Goal: Task Accomplishment & Management: Use online tool/utility

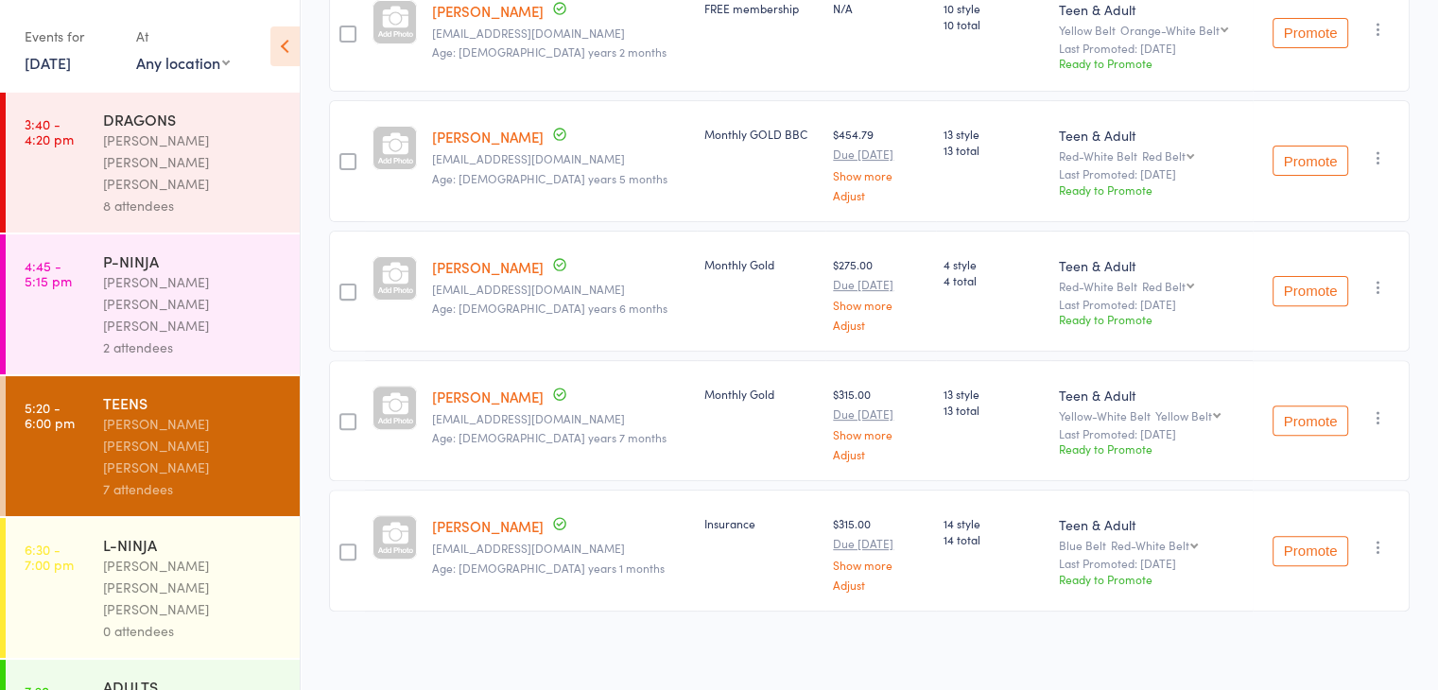
click at [185, 555] on div "[PERSON_NAME] [PERSON_NAME] [PERSON_NAME]" at bounding box center [193, 587] width 181 height 65
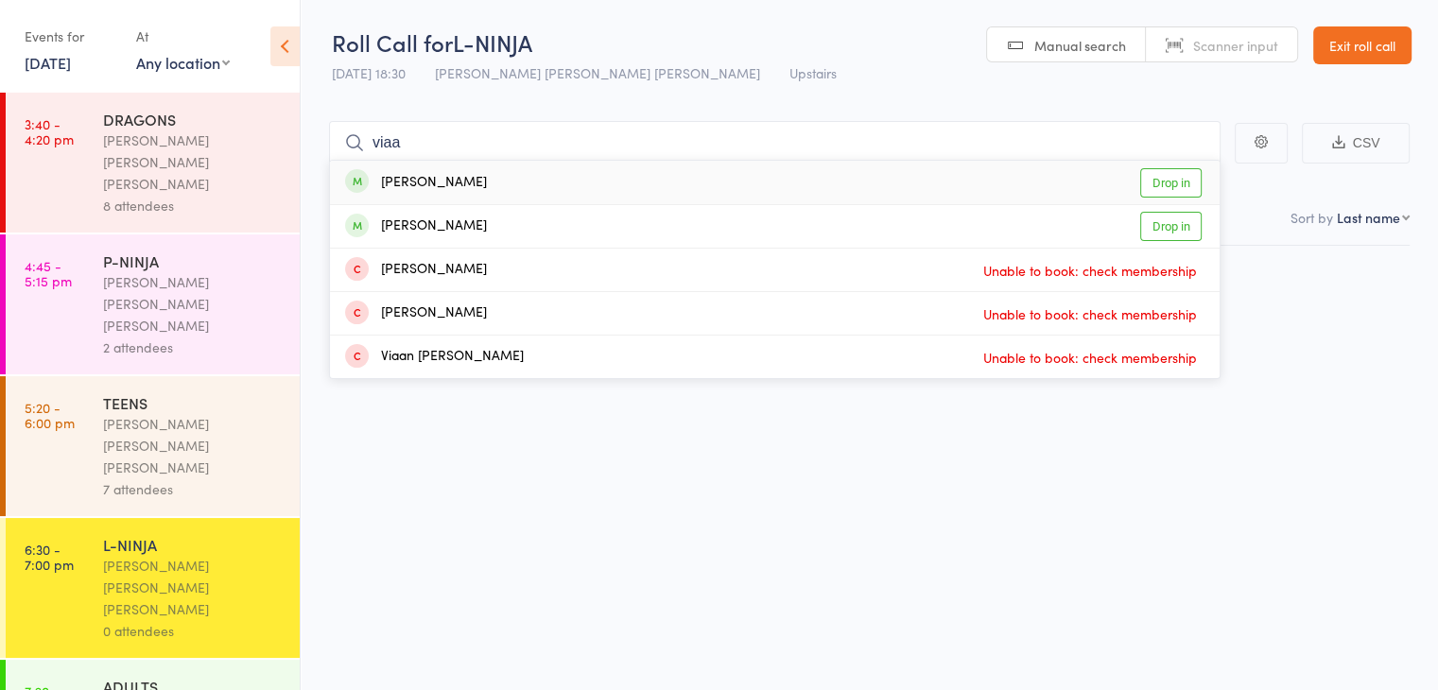
type input "viaa"
click at [392, 178] on div "[PERSON_NAME]" at bounding box center [416, 183] width 142 height 22
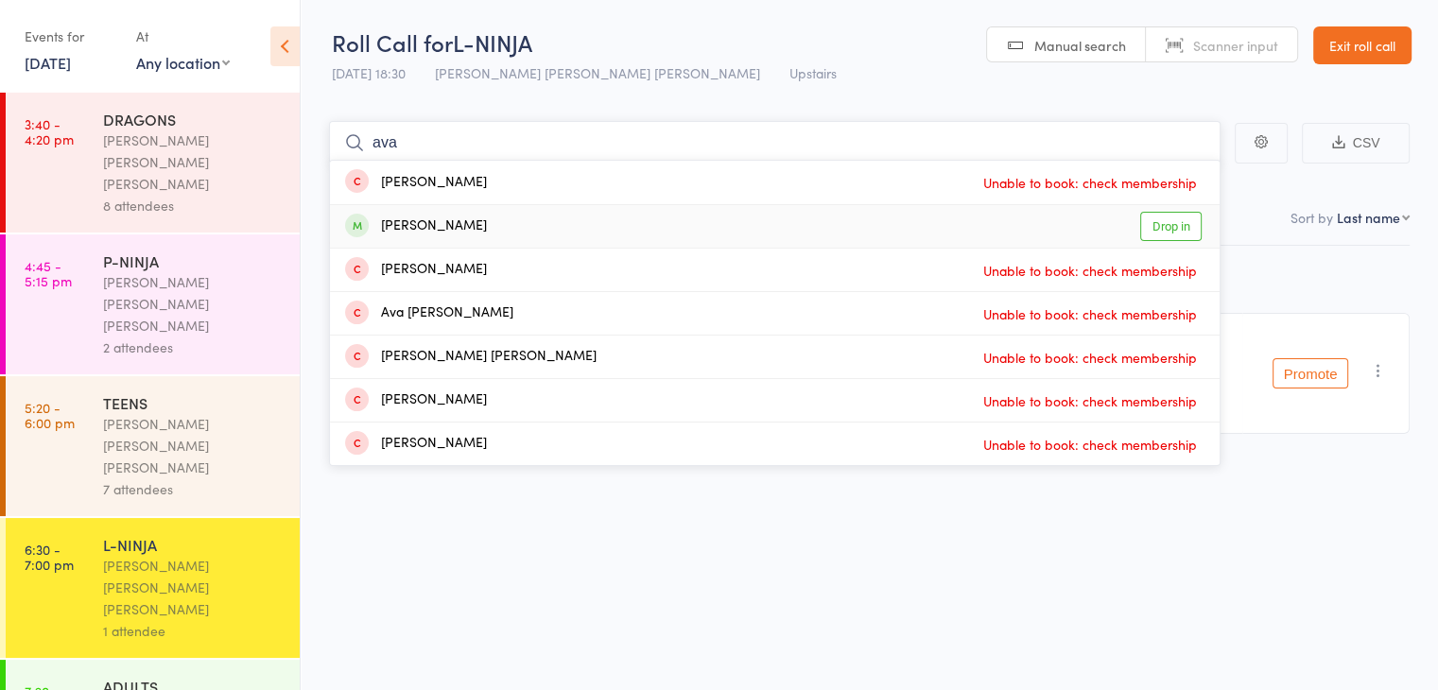
type input "ava"
click at [416, 226] on div "[PERSON_NAME]" at bounding box center [416, 227] width 142 height 22
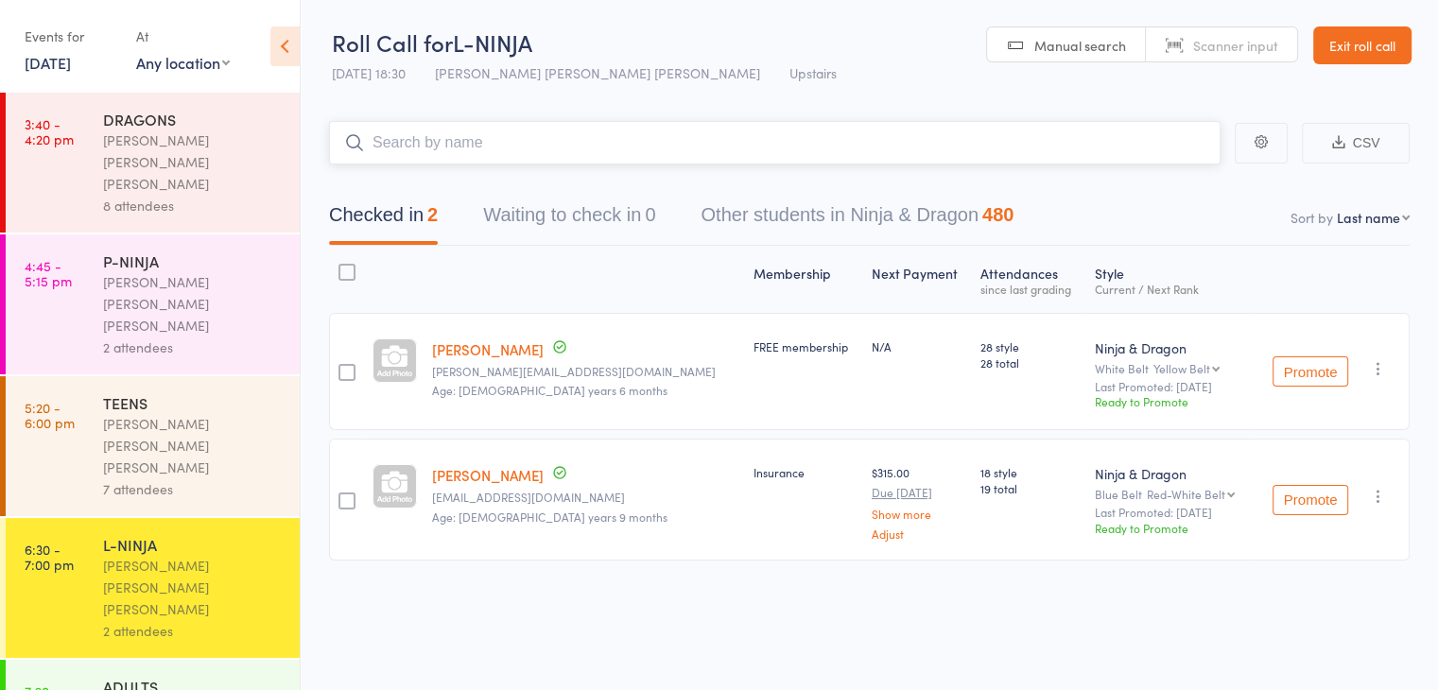
type input "b"
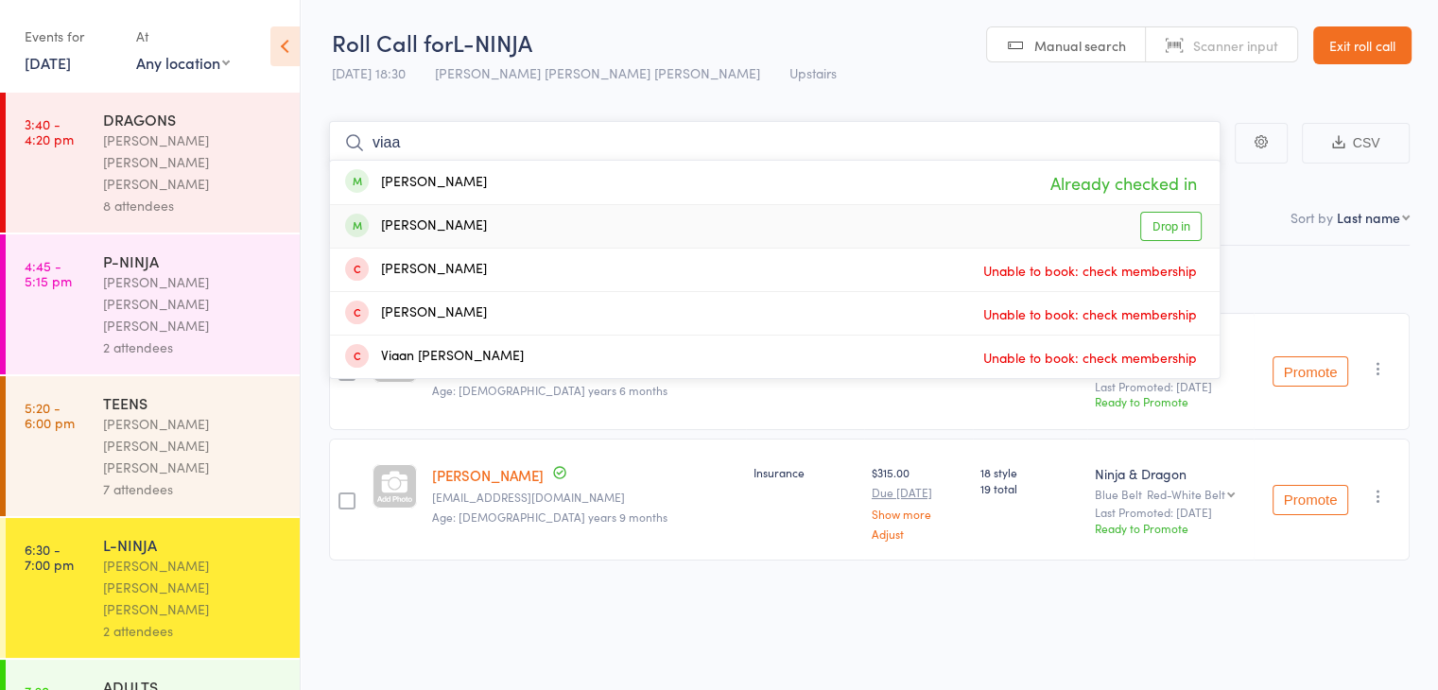
type input "viaa"
click at [774, 213] on div "[PERSON_NAME] Drop in" at bounding box center [775, 226] width 890 height 43
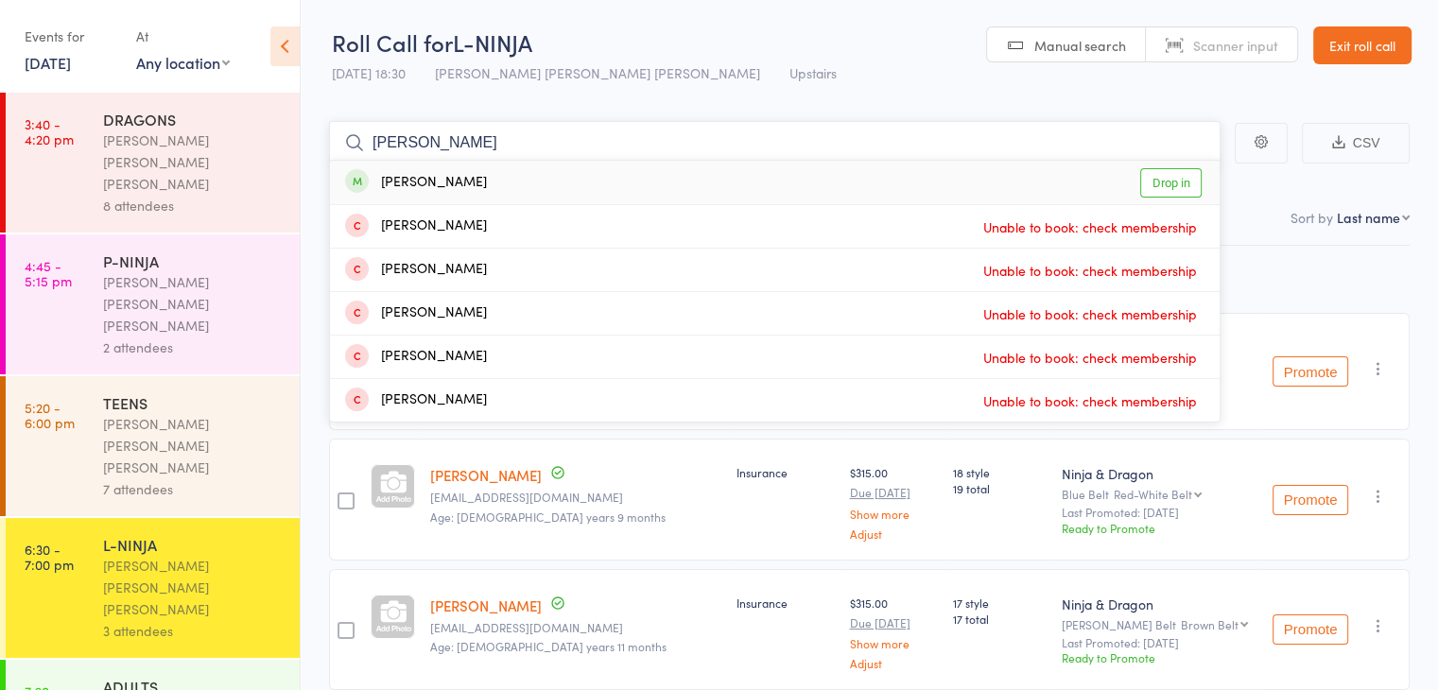
type input "[PERSON_NAME]"
click at [517, 182] on div "[PERSON_NAME] Drop in" at bounding box center [775, 182] width 890 height 43
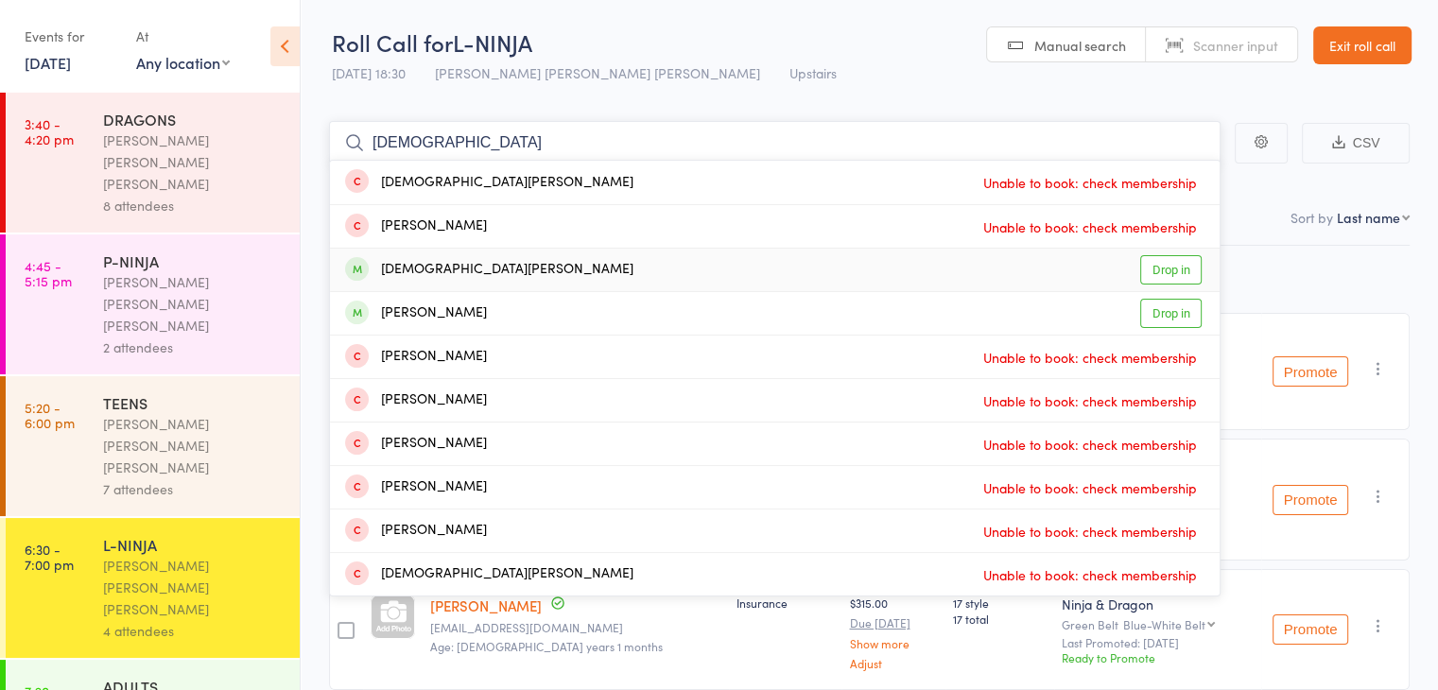
type input "[DEMOGRAPHIC_DATA]"
click at [622, 263] on div "[PERSON_NAME] Drop in" at bounding box center [775, 270] width 890 height 43
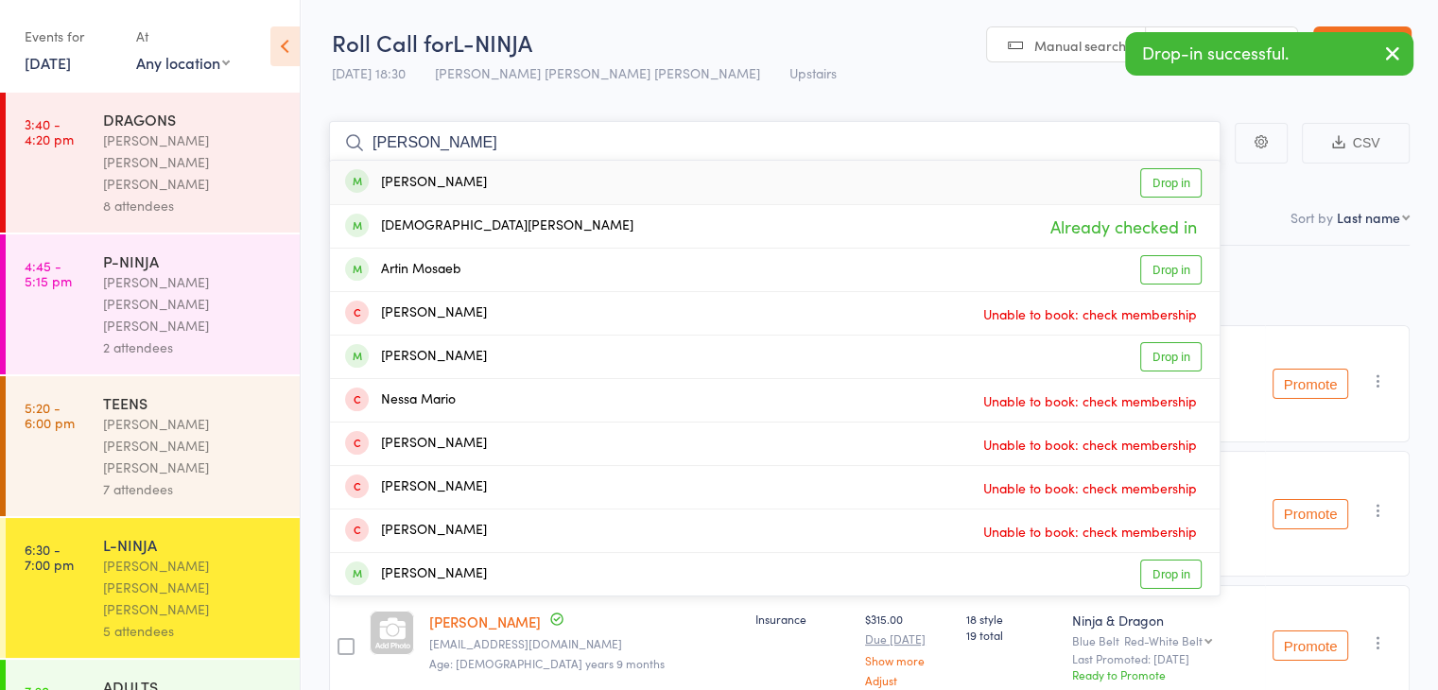
type input "[PERSON_NAME]"
click at [589, 198] on div "[PERSON_NAME] Drop in" at bounding box center [775, 182] width 890 height 43
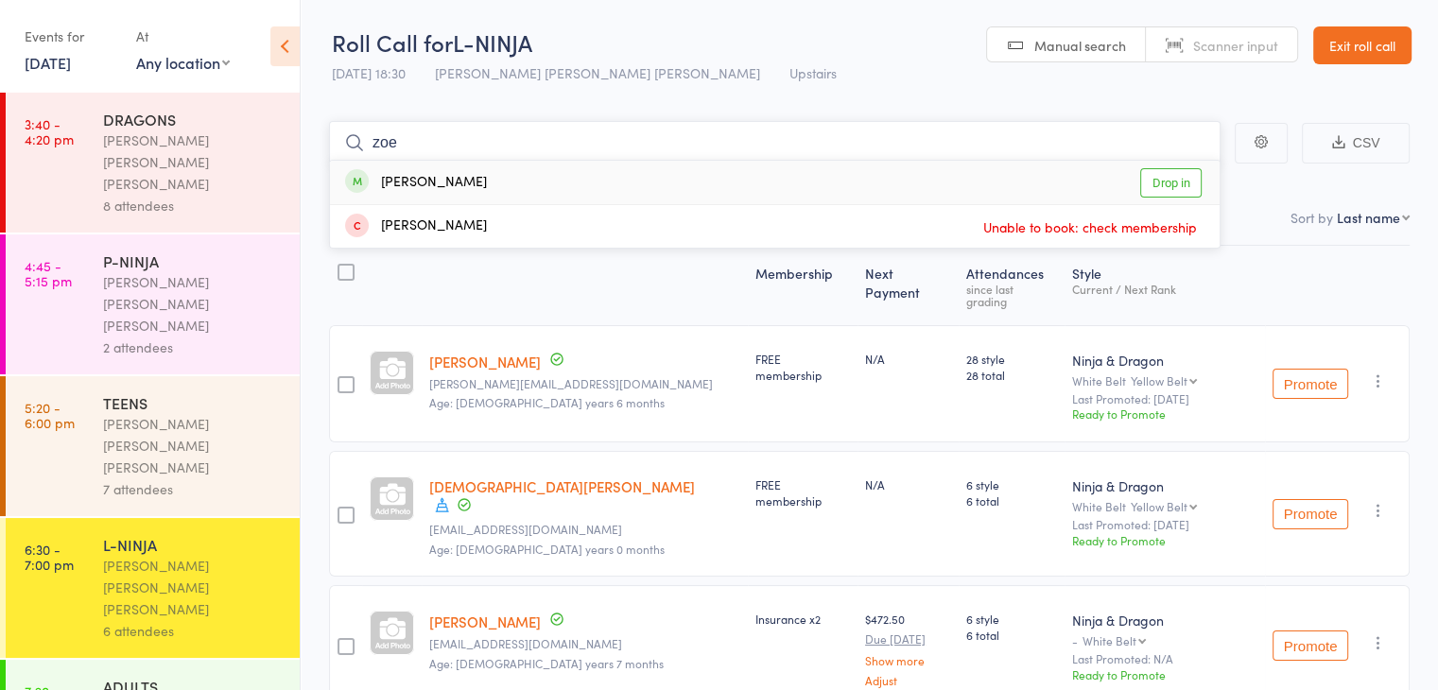
type input "zoe"
click at [612, 193] on div "[PERSON_NAME] Drop in" at bounding box center [775, 182] width 890 height 43
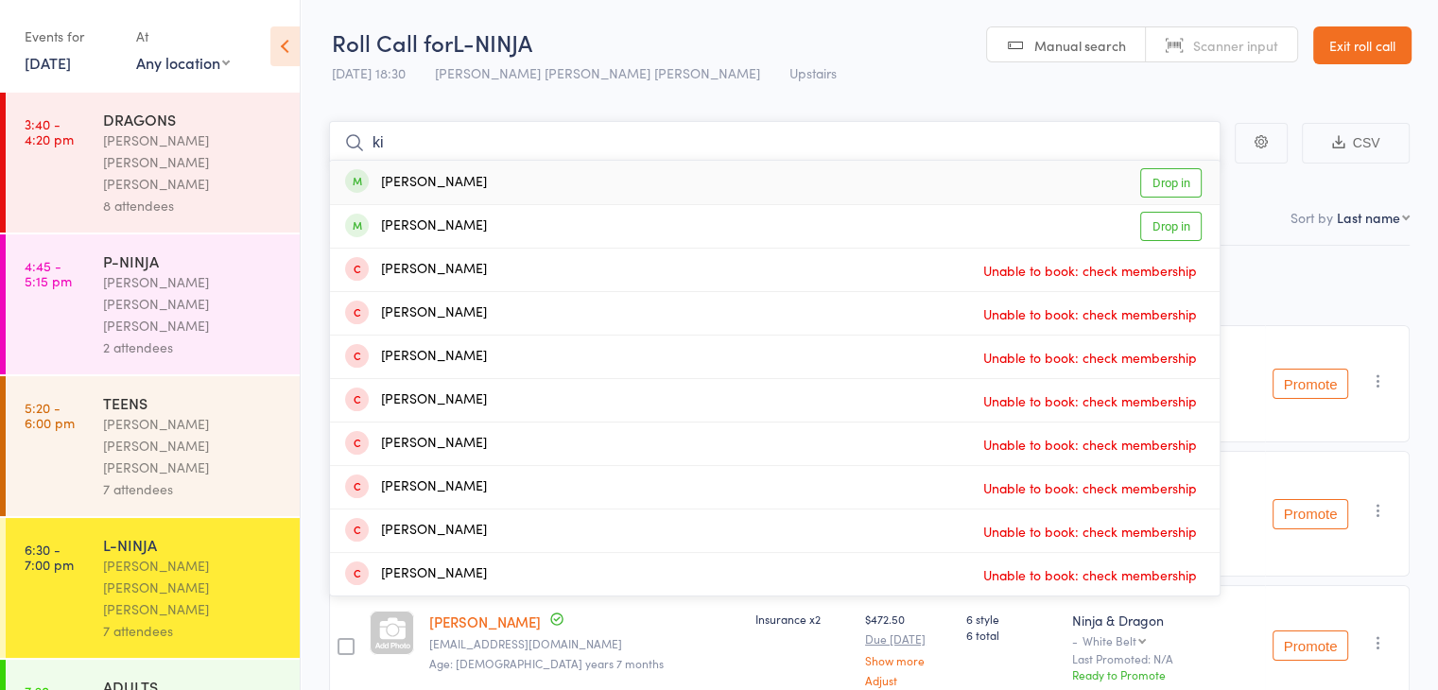
type input "k"
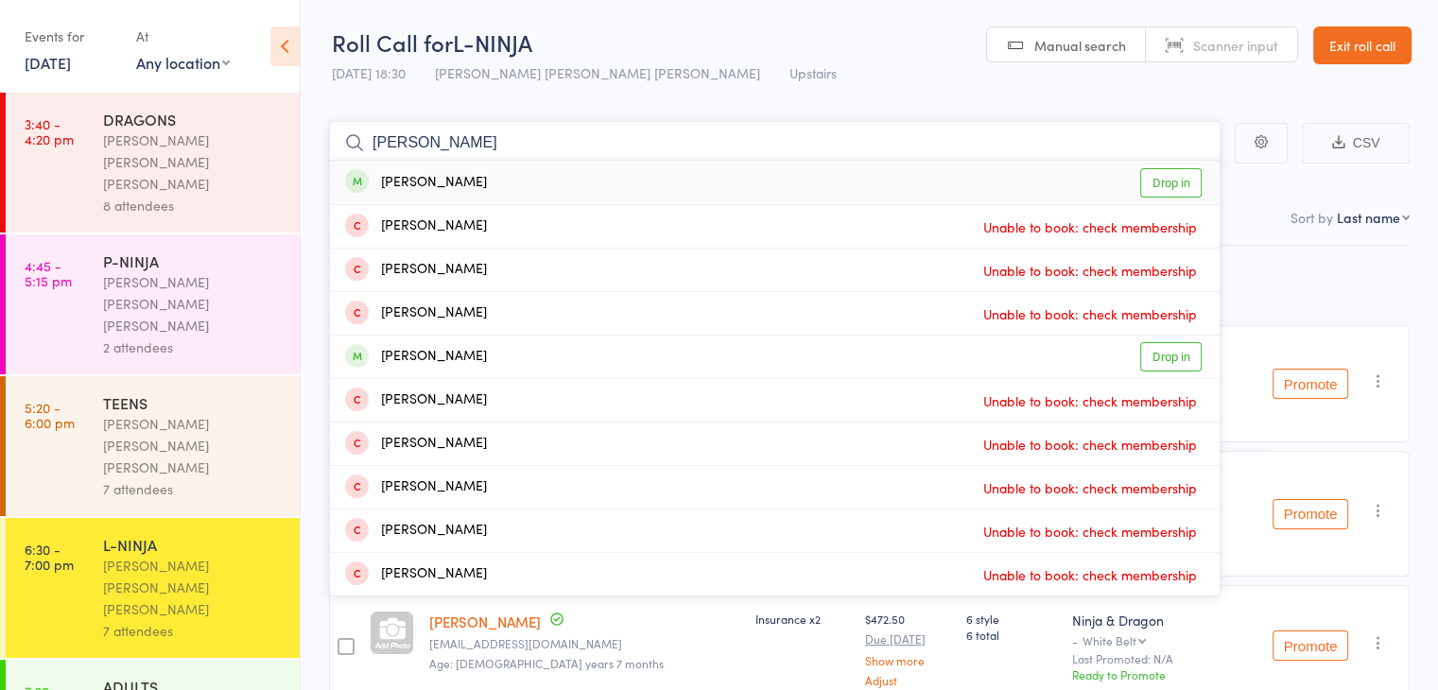
type input "[PERSON_NAME]"
click at [589, 190] on div "[PERSON_NAME] Drop in" at bounding box center [775, 182] width 890 height 43
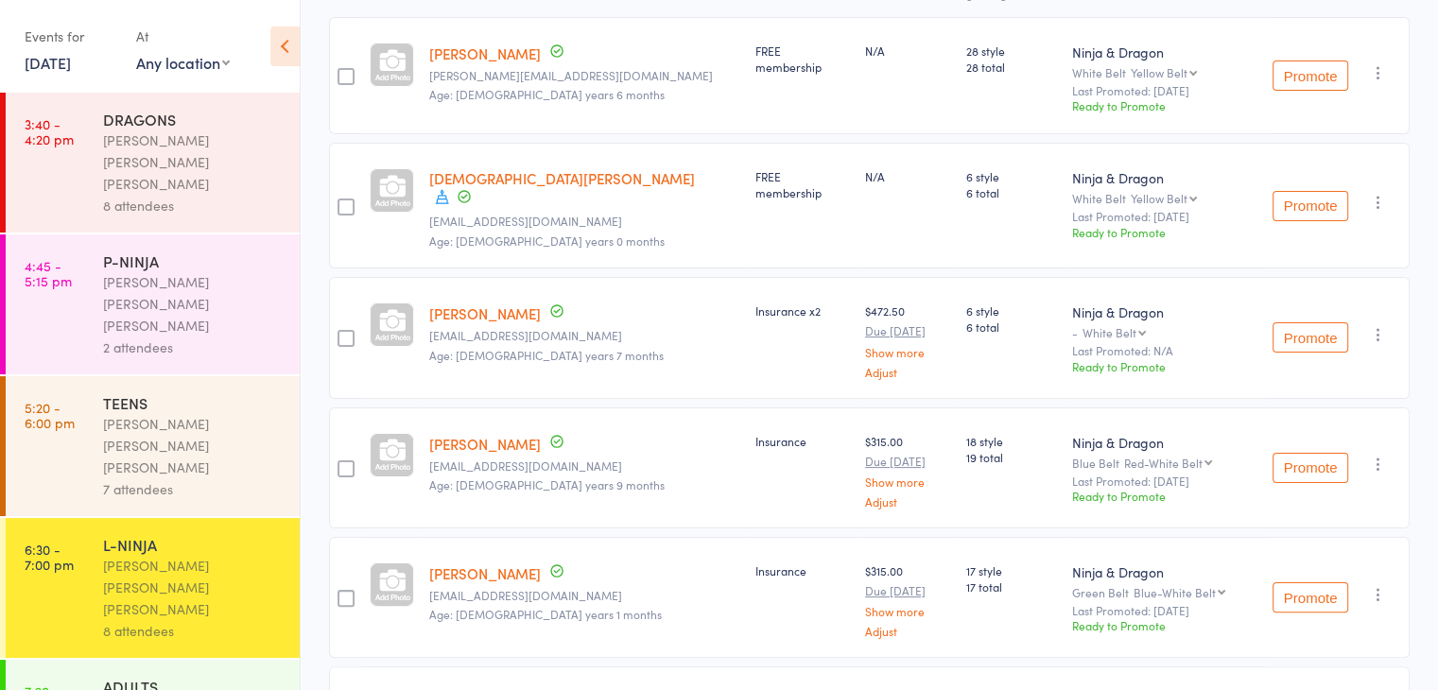
scroll to position [305, 0]
click at [202, 676] on div "ADULTS" at bounding box center [193, 686] width 181 height 21
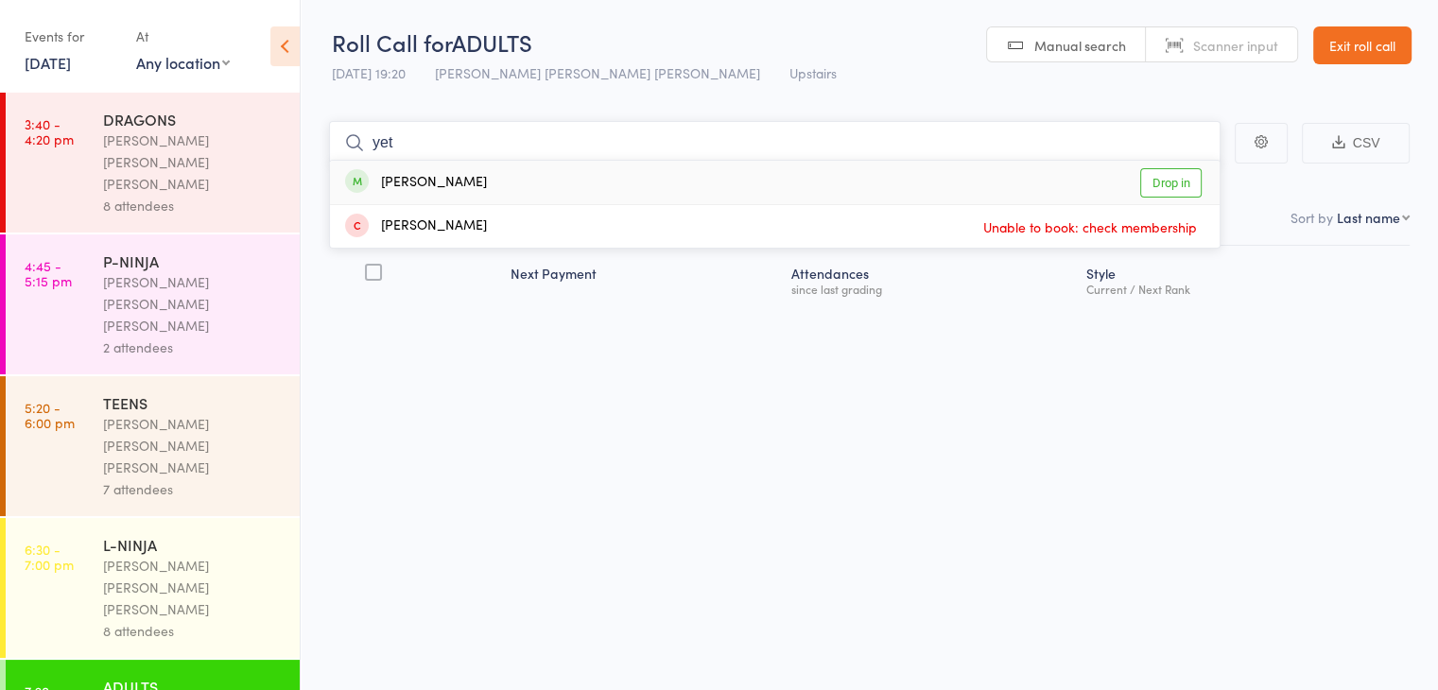
type input "yet"
click at [598, 193] on div "[PERSON_NAME] Drop in" at bounding box center [775, 182] width 890 height 43
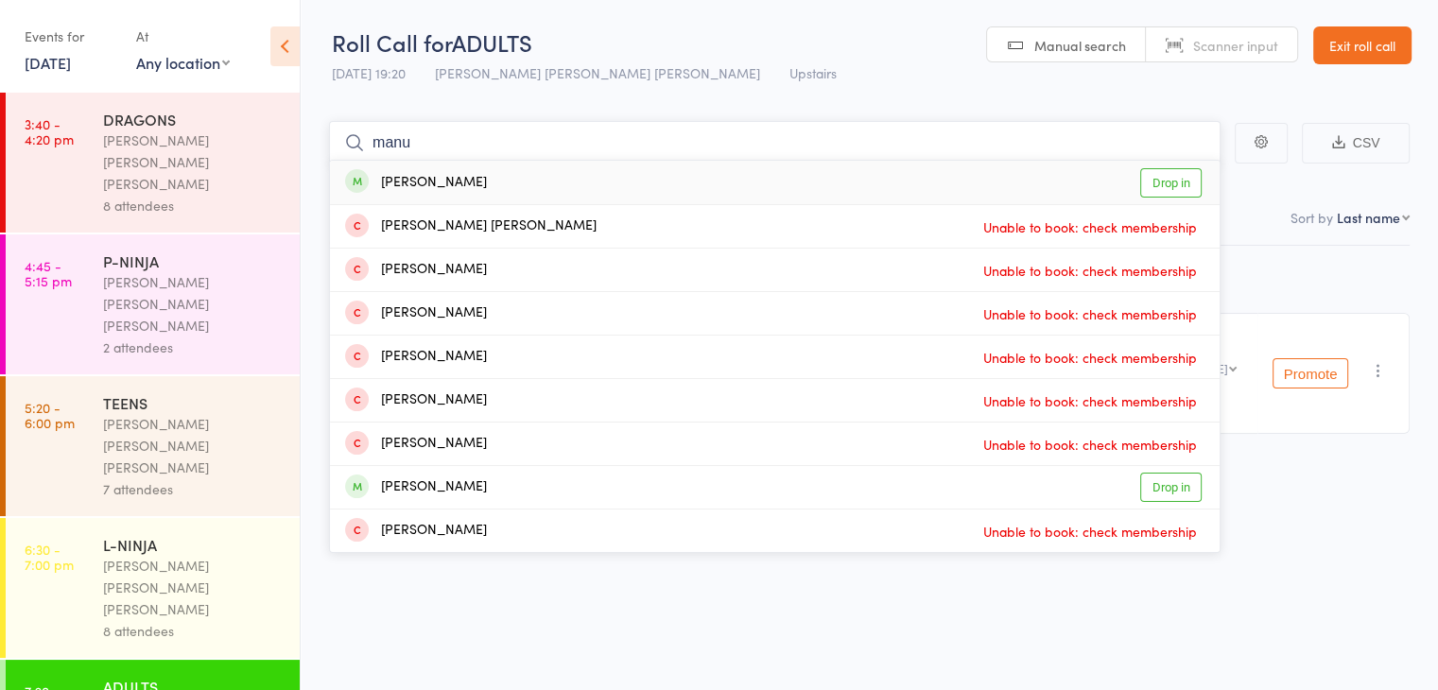
type input "manu"
click at [888, 168] on div "[PERSON_NAME] Drop in" at bounding box center [775, 182] width 890 height 43
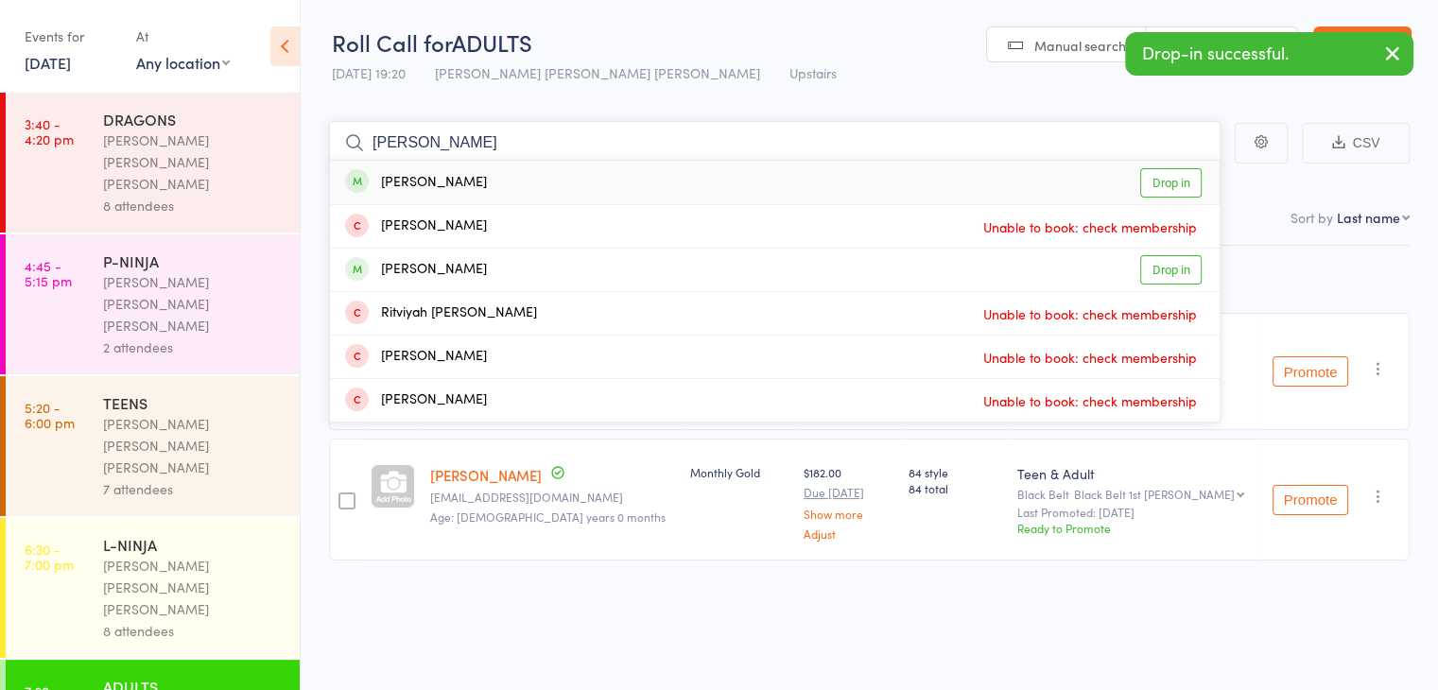
type input "[PERSON_NAME]"
click at [793, 186] on div "[PERSON_NAME] Drop in" at bounding box center [775, 182] width 890 height 43
